Goal: Book appointment/travel/reservation

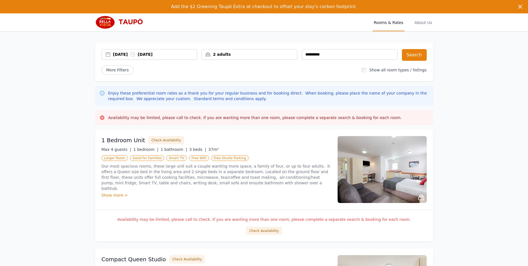
click at [237, 55] on div "2 adults" at bounding box center [249, 55] width 95 height 6
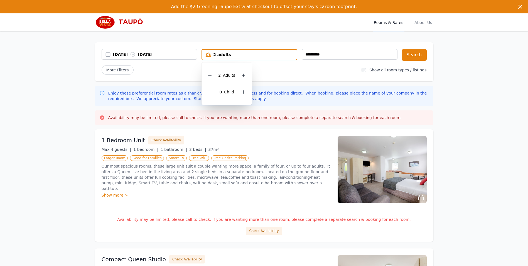
click at [206, 74] on div "2 Adult s 0 Child" at bounding box center [227, 83] width 50 height 42
click at [212, 75] on icon at bounding box center [210, 75] width 4 height 4
click at [424, 57] on button "Search" at bounding box center [414, 55] width 25 height 12
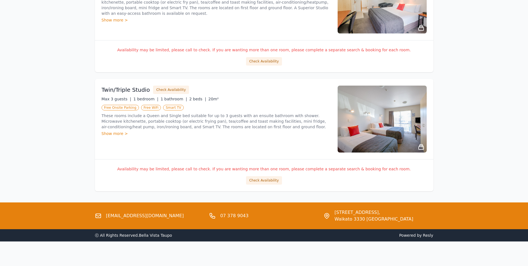
scroll to position [409, 0]
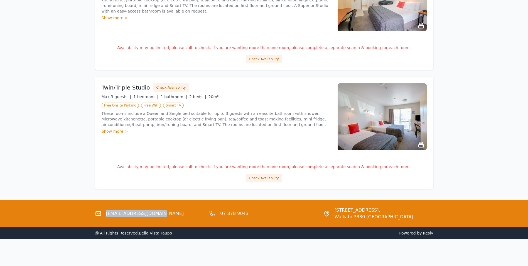
drag, startPoint x: 163, startPoint y: 211, endPoint x: 106, endPoint y: 213, distance: 57.4
click at [106, 213] on div "[EMAIL_ADDRESS][DOMAIN_NAME]" at bounding box center [150, 213] width 110 height 13
copy link "[EMAIL_ADDRESS][DOMAIN_NAME]"
click at [259, 180] on button "Check Availability" at bounding box center [264, 178] width 36 height 8
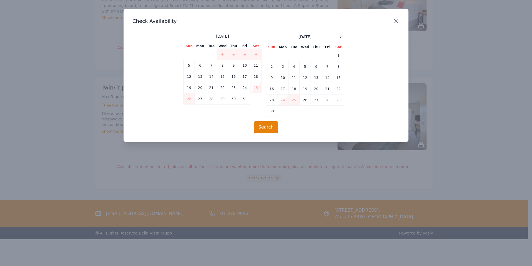
click at [396, 24] on icon "button" at bounding box center [396, 21] width 7 height 7
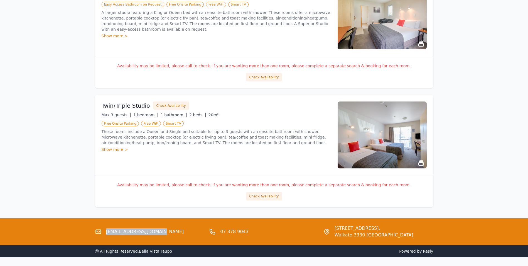
scroll to position [381, 0]
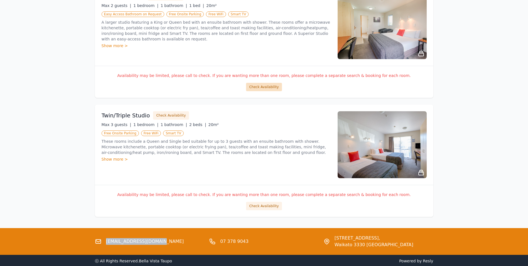
click at [267, 85] on button "Check Availability" at bounding box center [264, 87] width 36 height 8
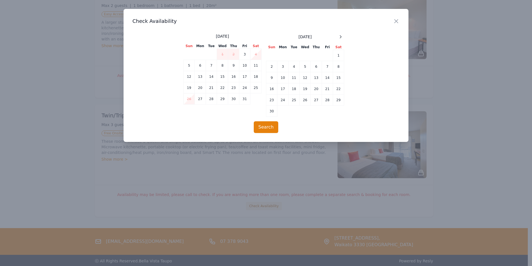
click at [392, 24] on h3 "Check Availability" at bounding box center [266, 21] width 267 height 7
click at [396, 23] on icon "button" at bounding box center [396, 21] width 7 height 7
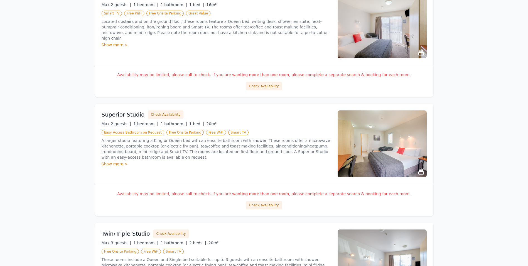
scroll to position [242, 0]
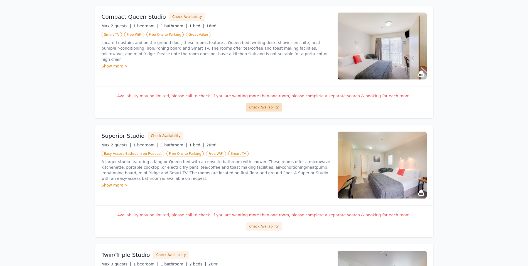
click at [268, 108] on button "Check Availability" at bounding box center [264, 107] width 36 height 8
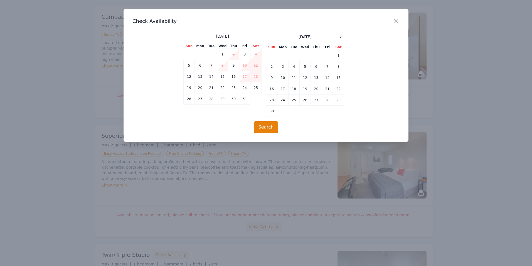
click at [400, 21] on div "Close" at bounding box center [401, 18] width 16 height 18
click at [397, 19] on icon "button" at bounding box center [396, 21] width 7 height 7
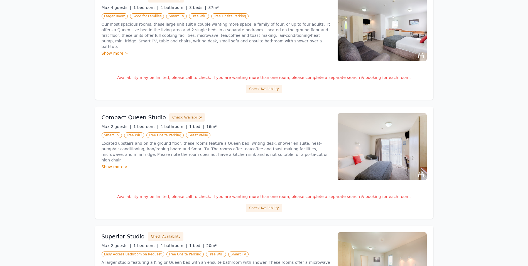
scroll to position [131, 0]
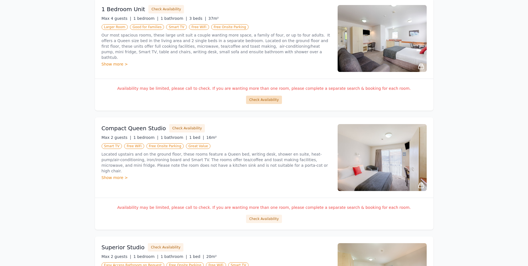
click at [268, 99] on button "Check Availability" at bounding box center [264, 99] width 36 height 8
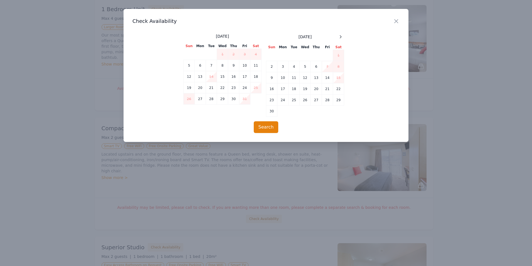
click at [401, 19] on div "Close" at bounding box center [401, 18] width 16 height 18
click at [397, 20] on icon "button" at bounding box center [396, 20] width 3 height 3
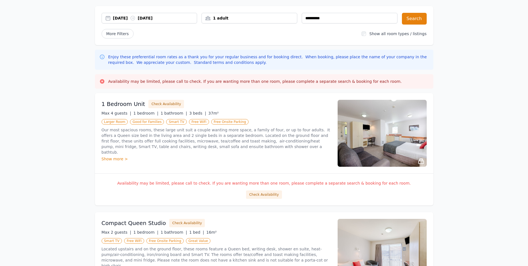
scroll to position [19, 0]
